Goal: Transaction & Acquisition: Purchase product/service

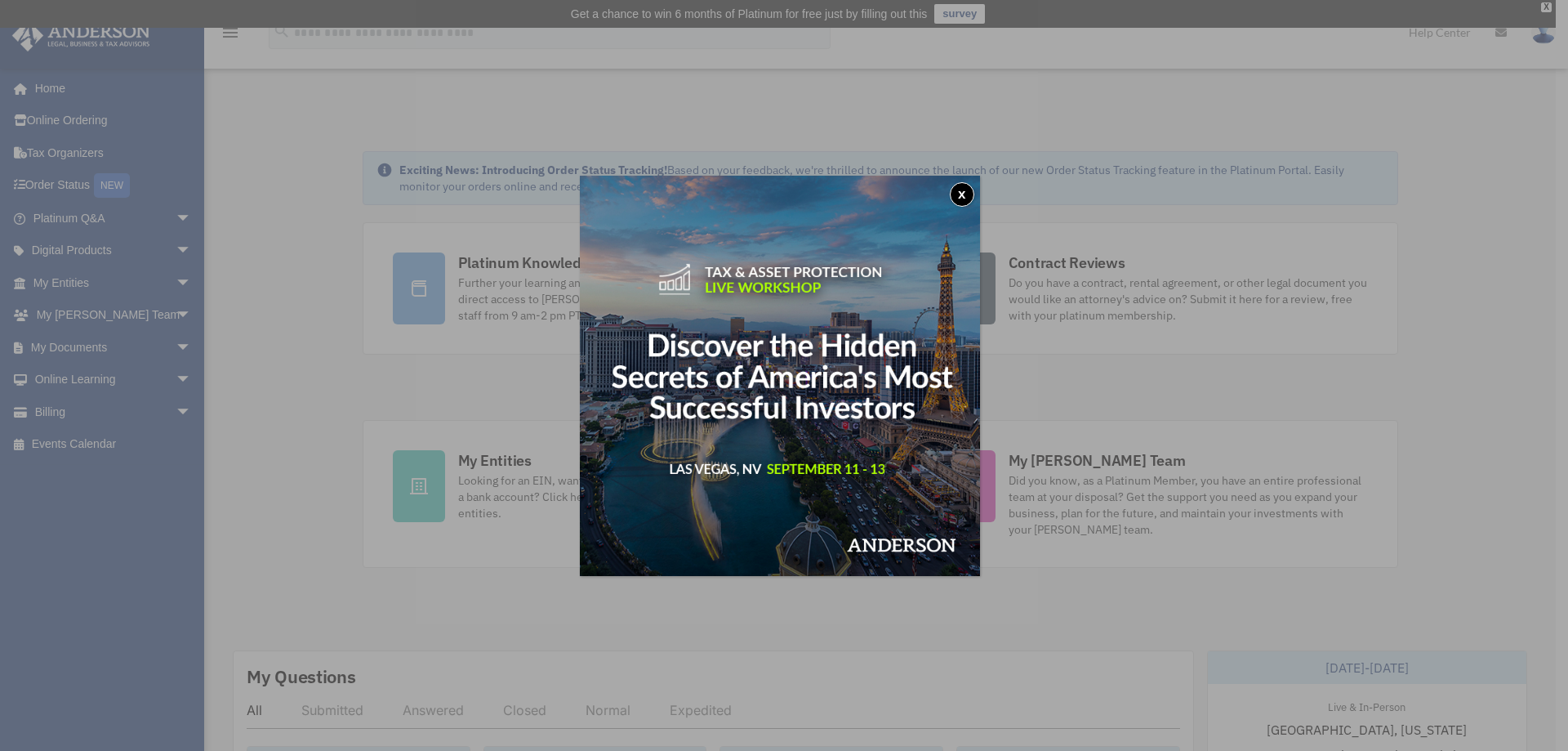
click at [976, 80] on div "x" at bounding box center [784, 376] width 1568 height 751
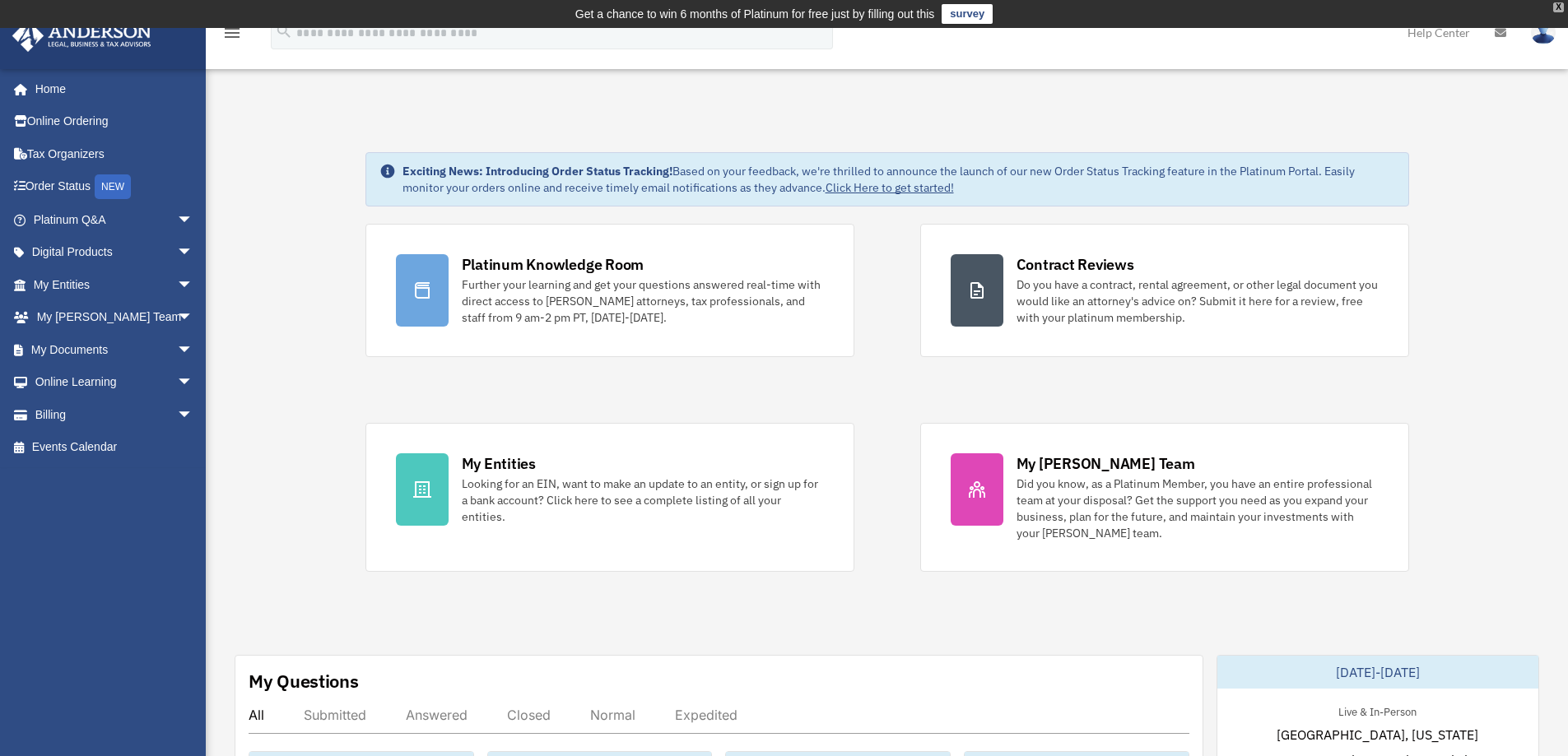
click at [1557, 10] on div "X" at bounding box center [1558, 8] width 11 height 10
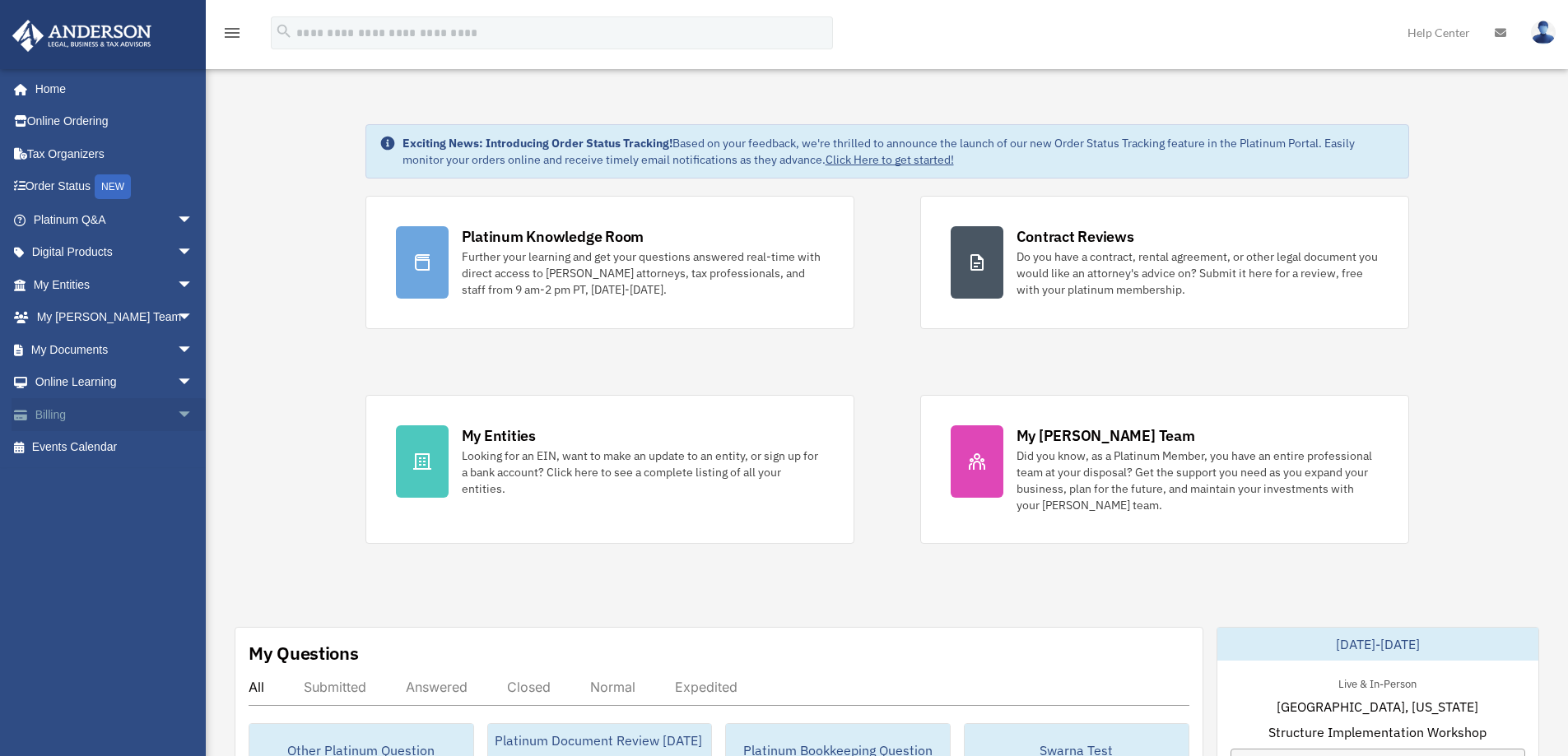
click at [177, 415] on span "arrow_drop_down" at bounding box center [193, 415] width 33 height 34
click at [113, 447] on link "$ Open Invoices" at bounding box center [120, 448] width 195 height 34
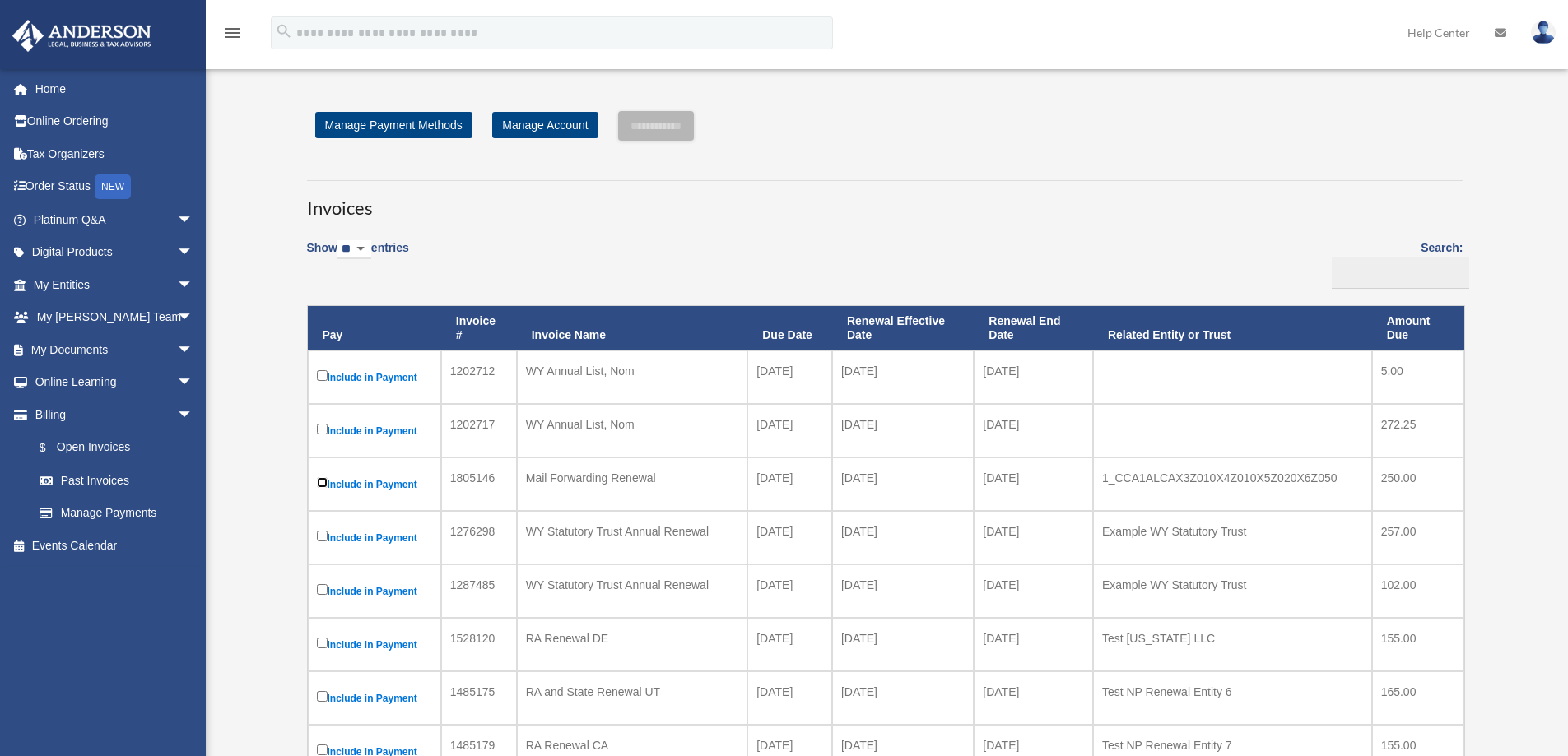
click at [330, 484] on label "Include in Payment" at bounding box center [374, 484] width 115 height 20
click at [341, 586] on label "Include in Payment" at bounding box center [374, 591] width 115 height 20
click at [676, 133] on input "**********" at bounding box center [656, 125] width 76 height 29
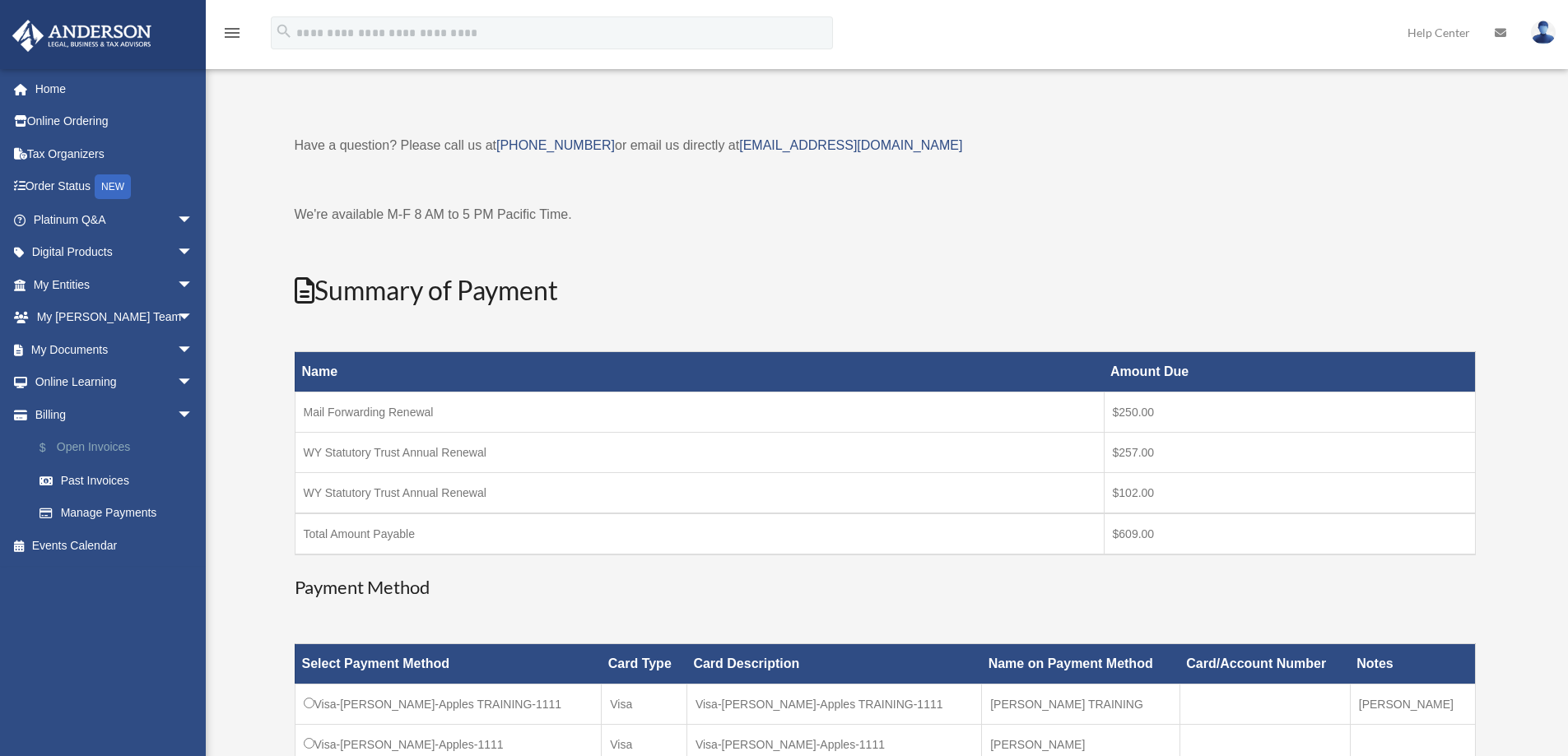
click at [109, 441] on link "$ Open Invoices" at bounding box center [120, 448] width 195 height 34
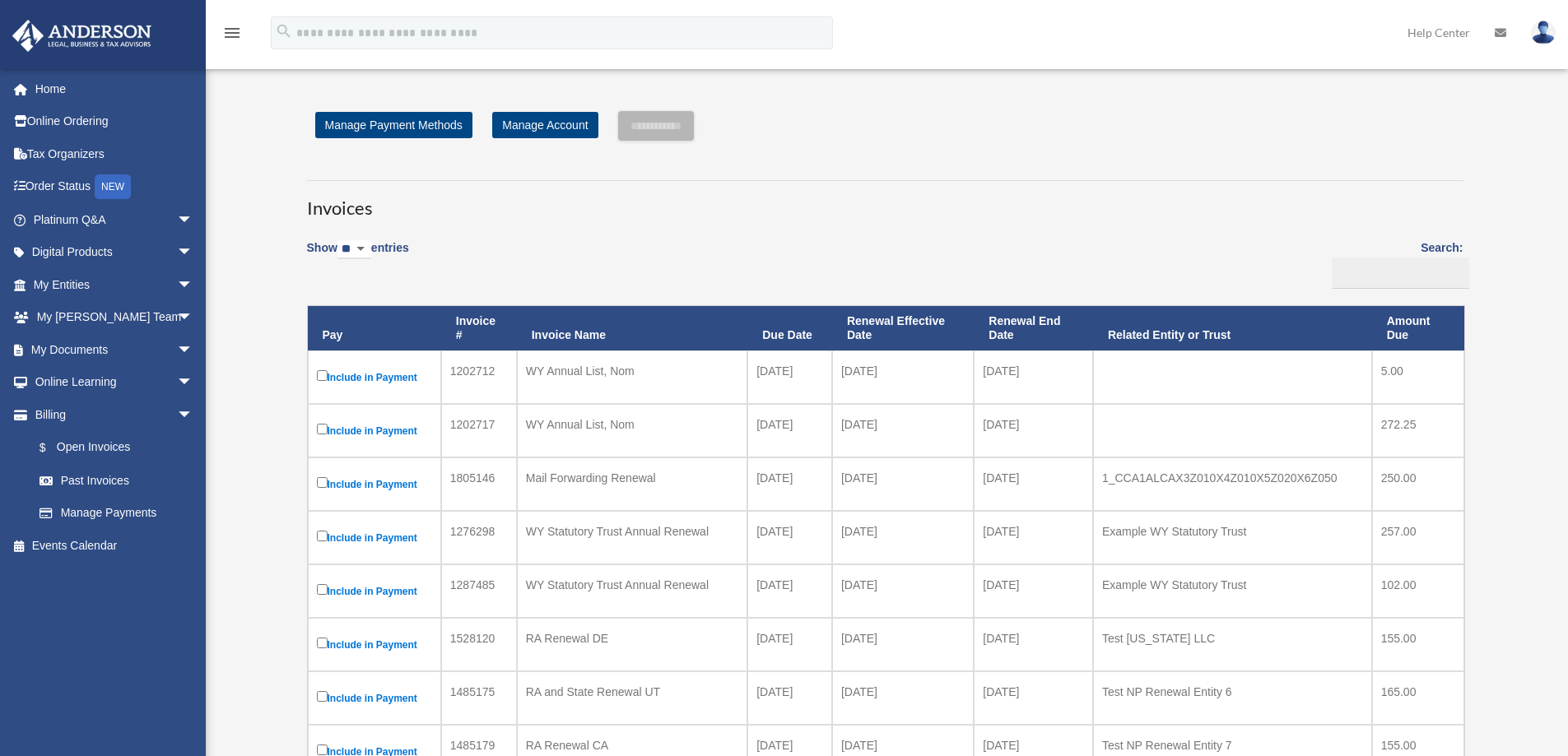
click at [391, 380] on label "Include in Payment" at bounding box center [374, 377] width 115 height 20
click at [397, 484] on label "Include in Payment" at bounding box center [374, 484] width 115 height 20
click at [381, 540] on label "Include in Payment" at bounding box center [374, 537] width 115 height 20
click at [381, 594] on label "Include in Payment" at bounding box center [374, 591] width 115 height 20
click at [662, 121] on input "**********" at bounding box center [656, 125] width 76 height 29
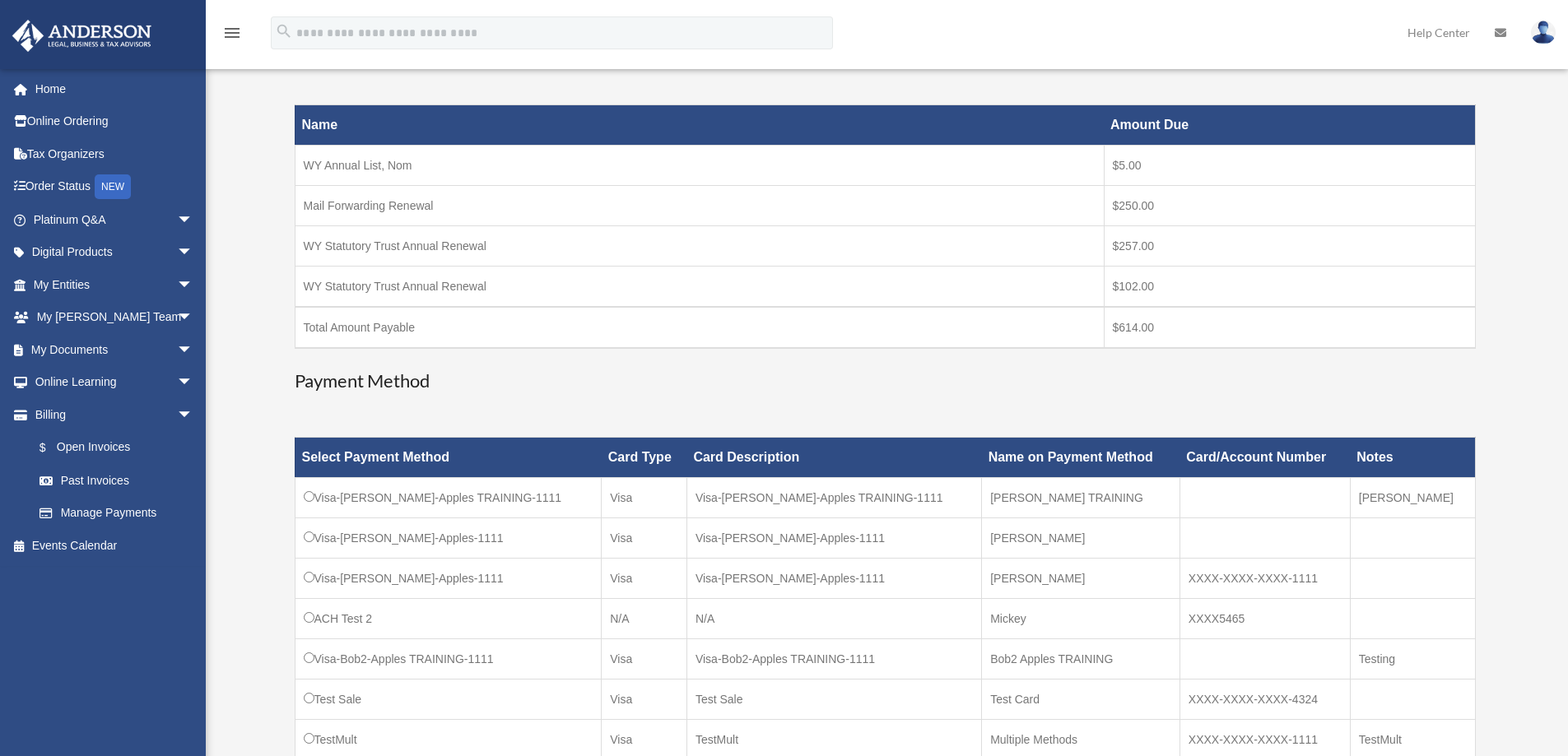
scroll to position [658, 0]
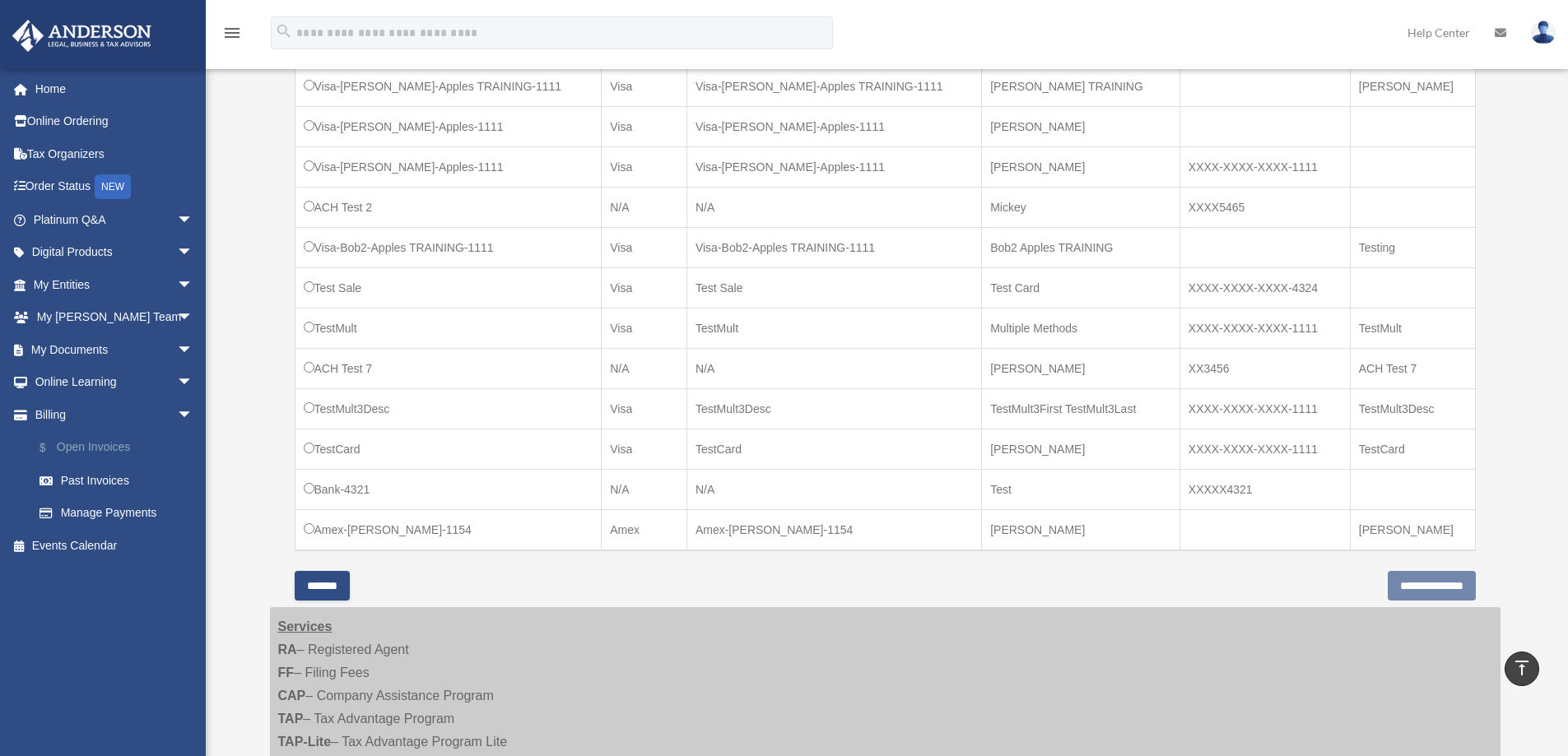
click at [95, 445] on link "$ Open Invoices" at bounding box center [120, 448] width 195 height 34
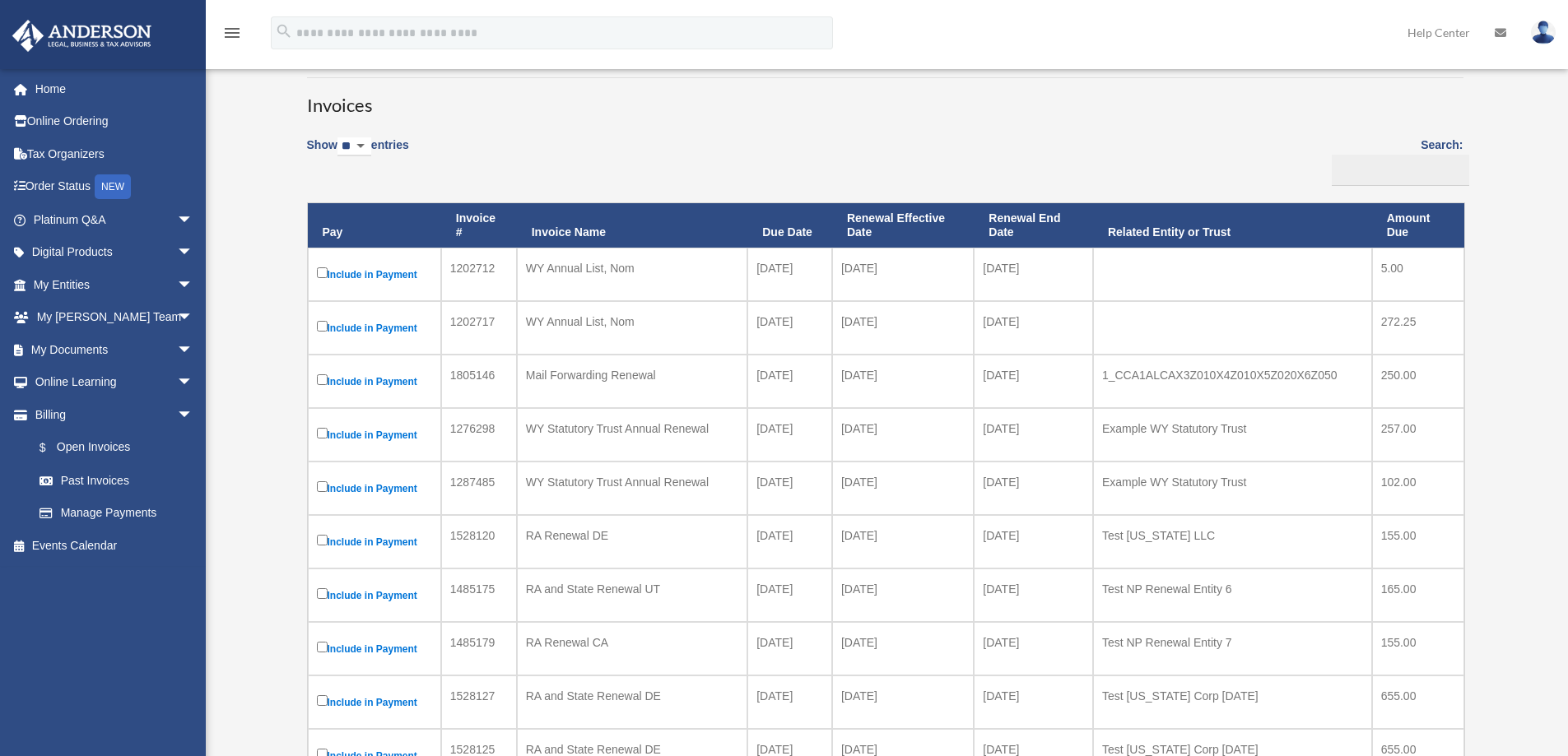
scroll to position [83, 0]
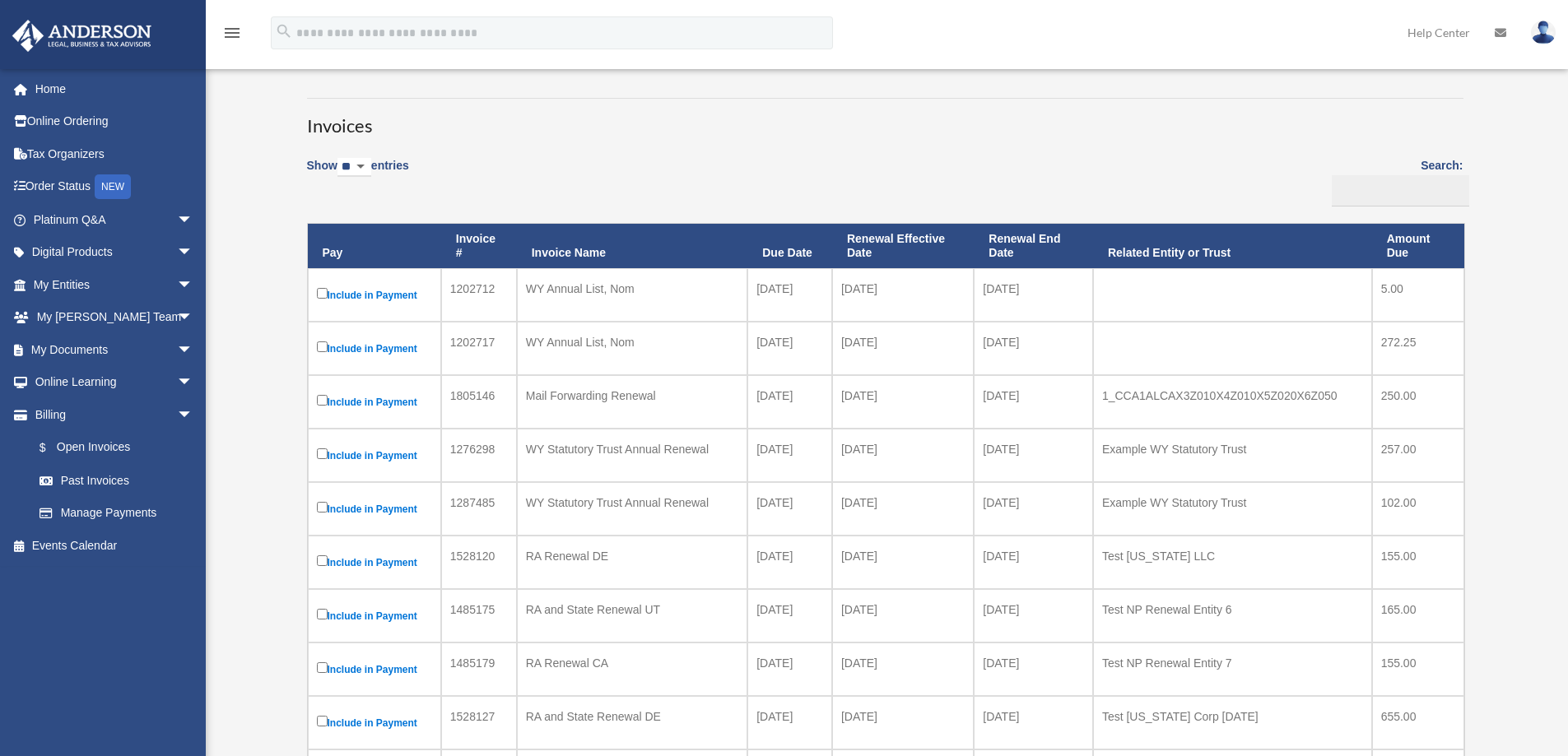
click at [386, 290] on label "Include in Payment" at bounding box center [374, 295] width 115 height 20
click at [383, 354] on label "Include in Payment" at bounding box center [374, 349] width 115 height 20
click at [396, 402] on label "Include in Payment" at bounding box center [374, 402] width 115 height 20
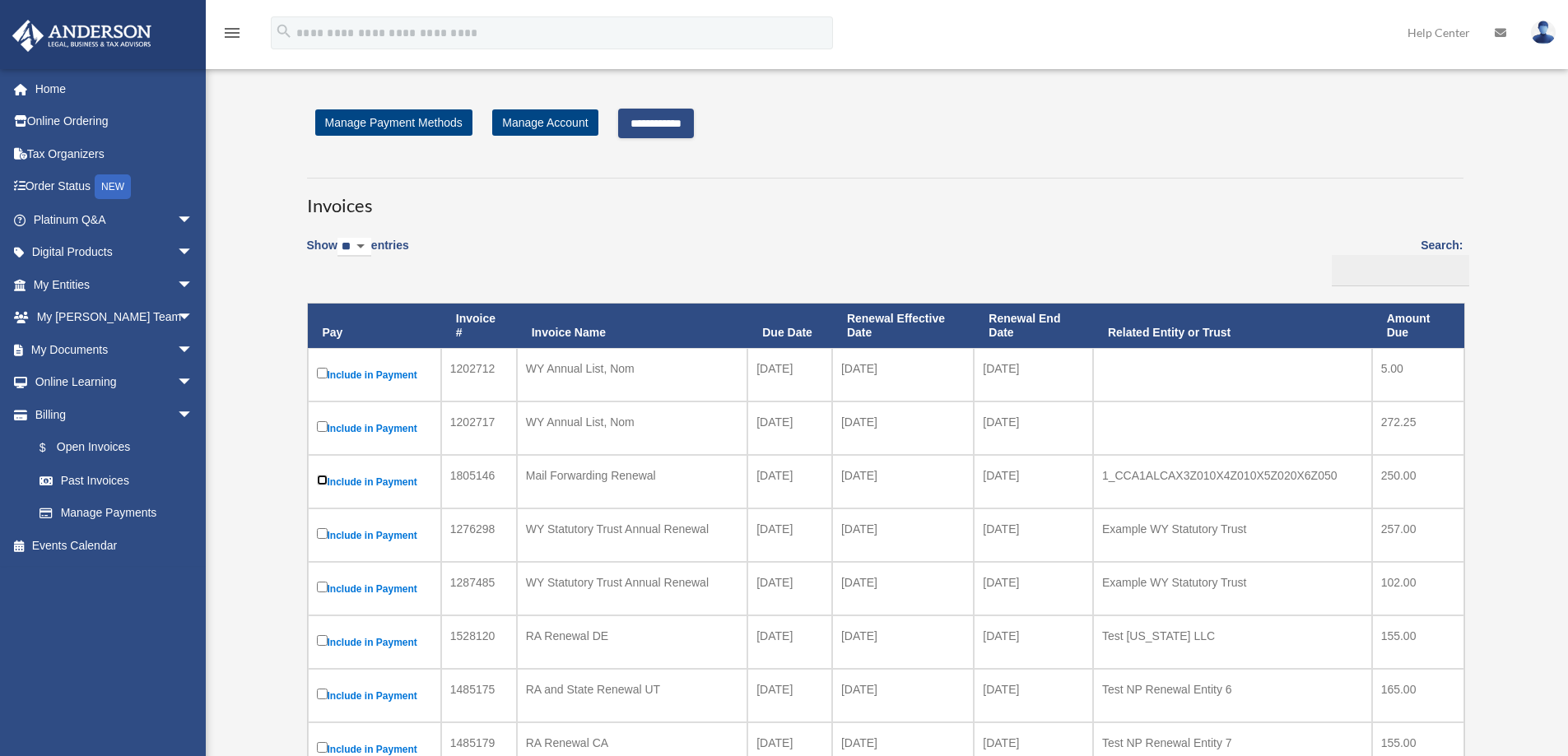
scroll to position [0, 0]
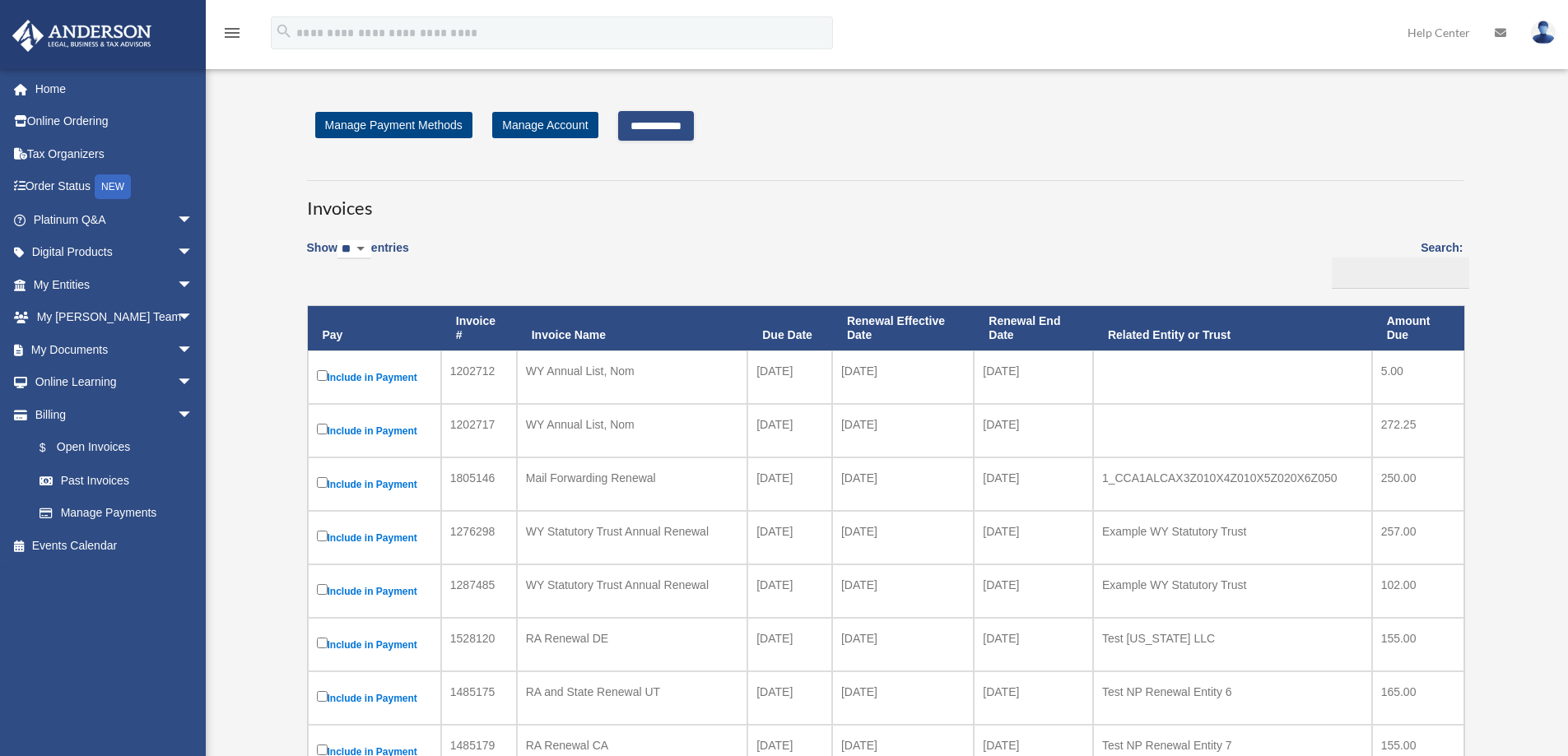
click at [694, 125] on input "**********" at bounding box center [656, 125] width 76 height 29
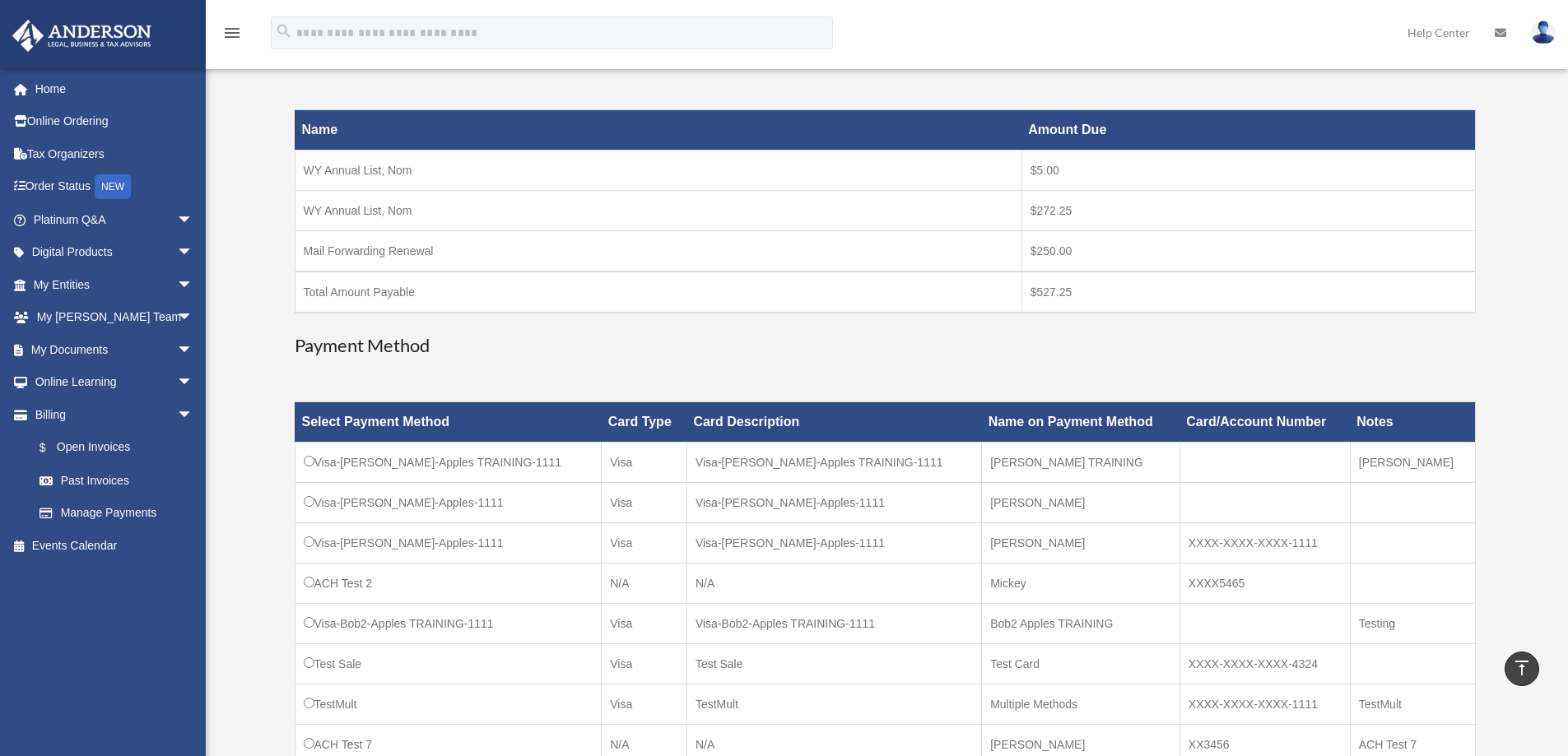
scroll to position [164, 0]
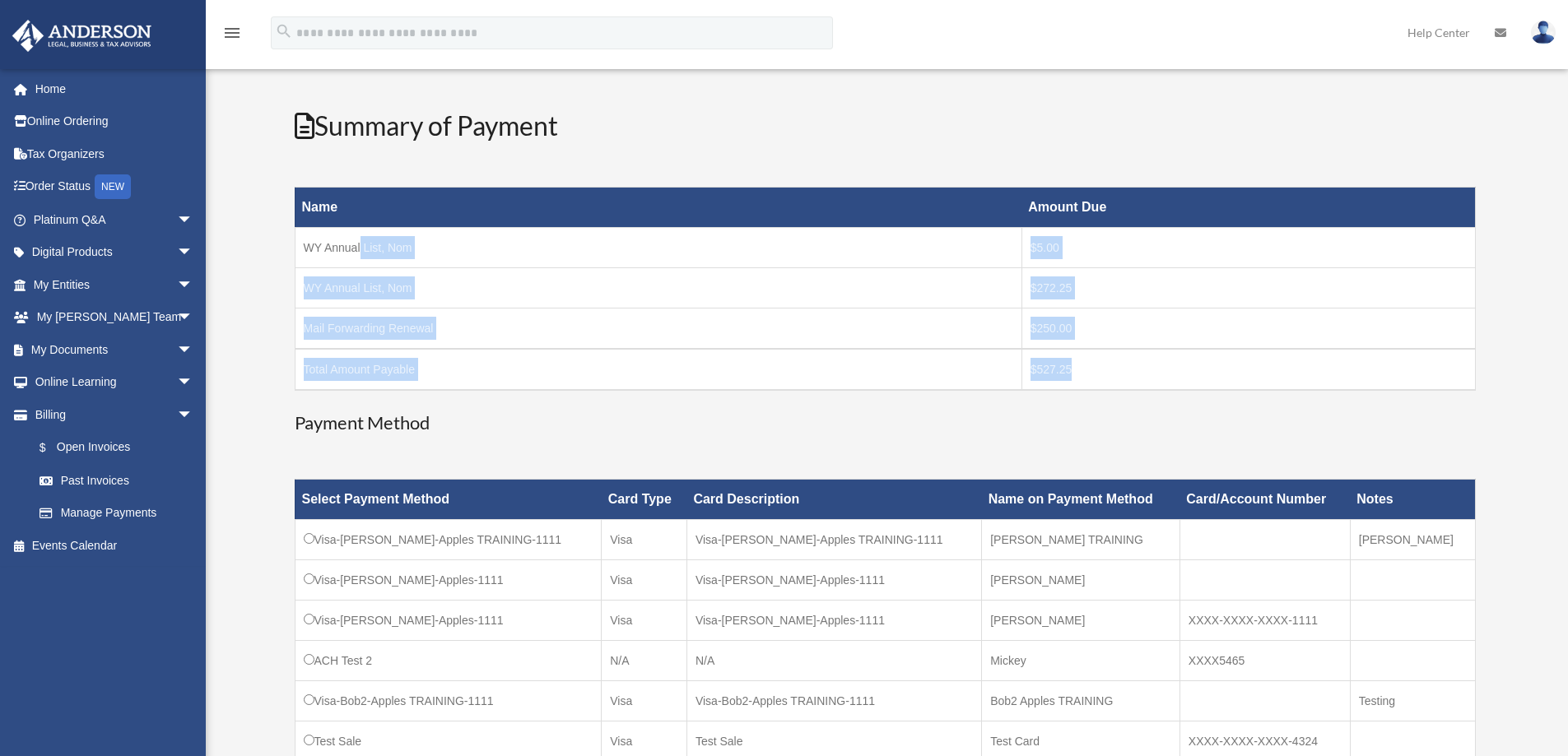
drag, startPoint x: 352, startPoint y: 241, endPoint x: 1140, endPoint y: 383, distance: 800.7
click at [1140, 383] on table "Name Amount Due WY Annual List, Nom $5.00 WY Annual List, Nom $272.25 Mail Forw…" at bounding box center [885, 289] width 1181 height 204
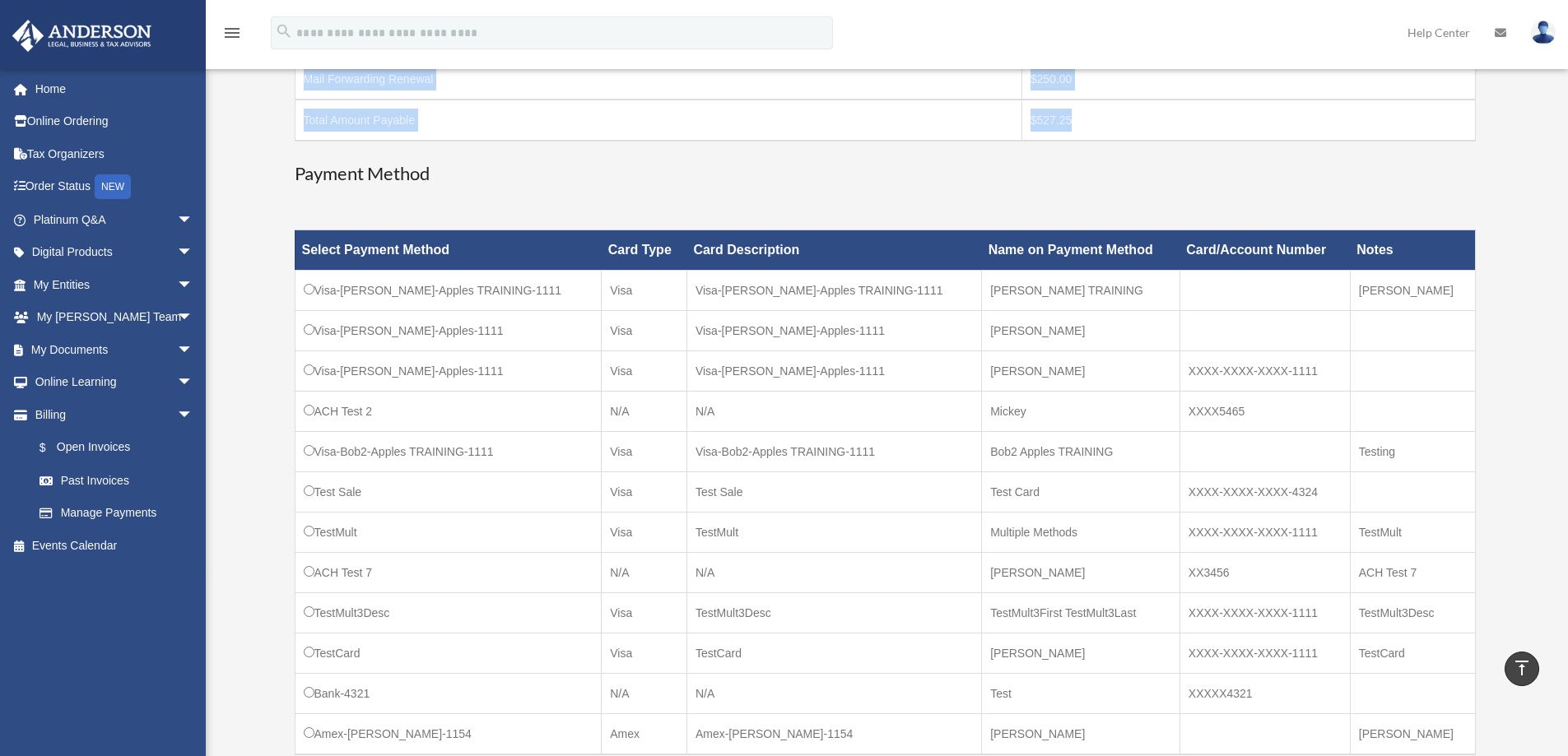
scroll to position [741, 0]
